Goal: Task Accomplishment & Management: Manage account settings

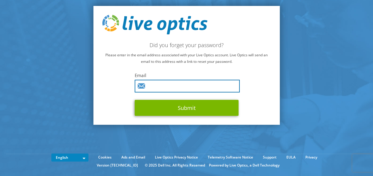
click at [160, 86] on input "text" at bounding box center [187, 86] width 105 height 13
type input "[PERSON_NAME][EMAIL_ADDRESS][PERSON_NAME][DOMAIN_NAME]"
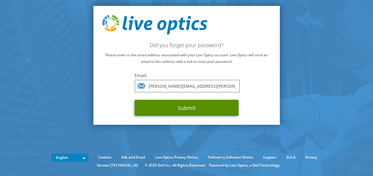
click at [159, 107] on button "Submit" at bounding box center [187, 108] width 104 height 16
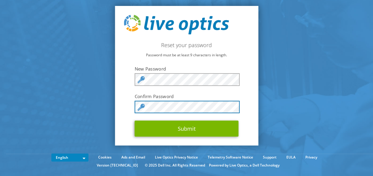
click at [135, 121] on button "Submit" at bounding box center [187, 129] width 104 height 16
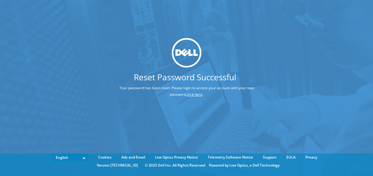
click at [192, 94] on link "click here" at bounding box center [195, 94] width 16 height 5
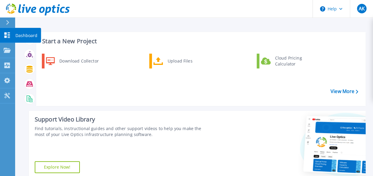
click at [15, 34] on div "Dashboard" at bounding box center [28, 35] width 26 height 15
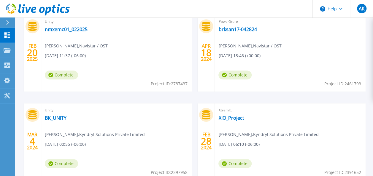
scroll to position [232, 0]
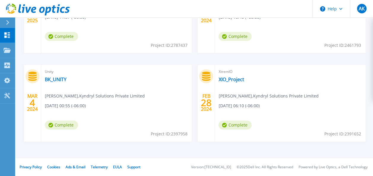
click at [286, 172] on footer "Privacy Policy Cookies Ads & Email Telemetry EULA Support Version: 26.3.9.2 © 2…" at bounding box center [193, 168] width 359 height 18
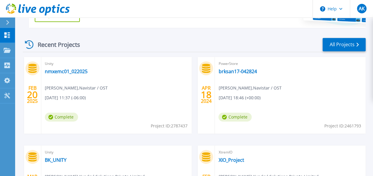
scroll to position [143, 0]
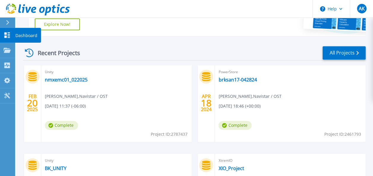
click at [7, 37] on icon at bounding box center [7, 35] width 7 height 6
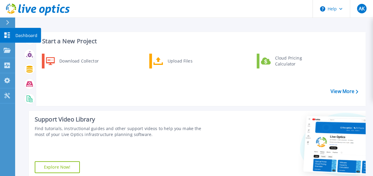
click at [15, 37] on div "Dashboard" at bounding box center [28, 35] width 26 height 15
